Goal: Navigation & Orientation: Find specific page/section

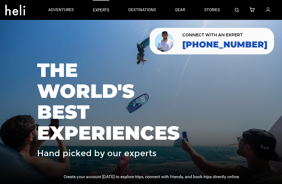
click at [103, 9] on p "experts" at bounding box center [101, 10] width 16 height 6
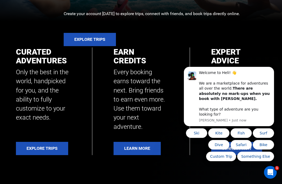
scroll to position [165, 0]
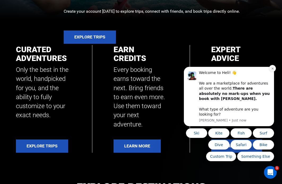
click at [272, 70] on icon "Dismiss notification" at bounding box center [272, 68] width 3 height 3
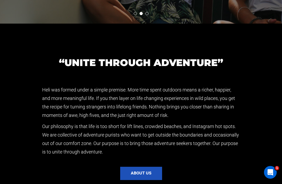
scroll to position [1120, 0]
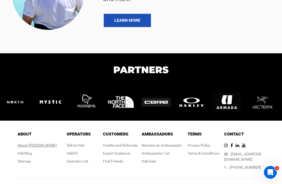
click at [38, 143] on div "About [PERSON_NAME]" at bounding box center [36, 145] width 39 height 5
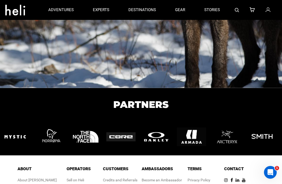
scroll to position [880, 0]
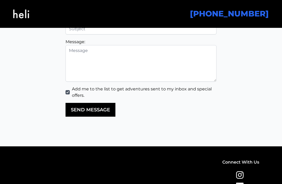
scroll to position [1297, 0]
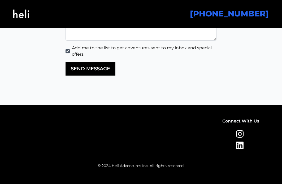
click at [23, 8] on img at bounding box center [21, 13] width 16 height 21
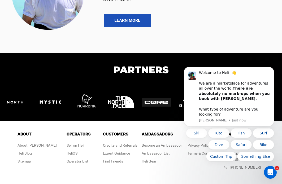
click at [38, 143] on div "About [PERSON_NAME]" at bounding box center [36, 145] width 39 height 5
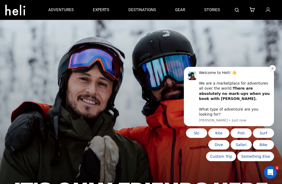
click at [272, 72] on button "Dismiss notification" at bounding box center [272, 68] width 7 height 7
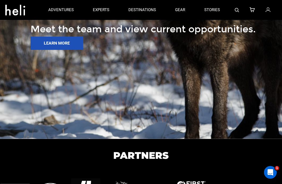
scroll to position [836, 0]
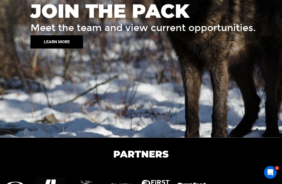
click at [60, 42] on button "LEARN MORE" at bounding box center [56, 41] width 52 height 13
